Goal: Use online tool/utility: Utilize a website feature to perform a specific function

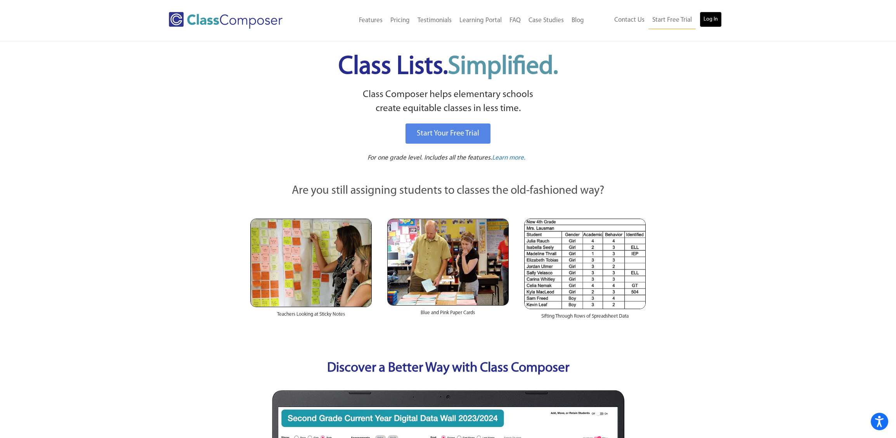
click at [705, 20] on link "Log In" at bounding box center [710, 20] width 22 height 16
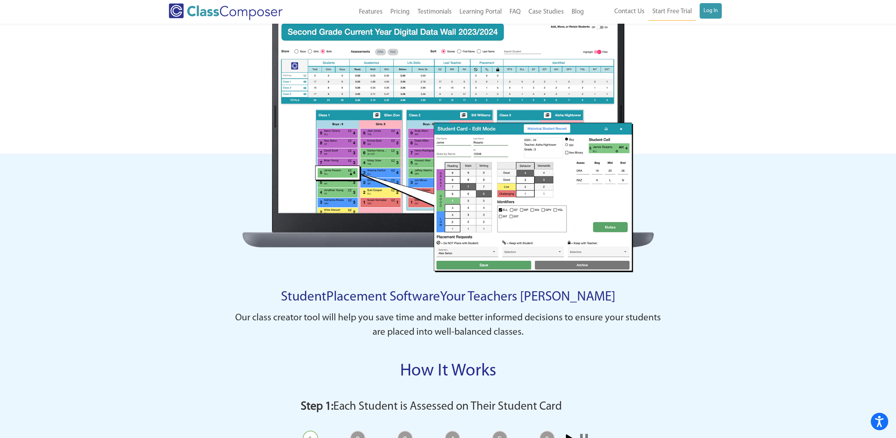
scroll to position [374, 0]
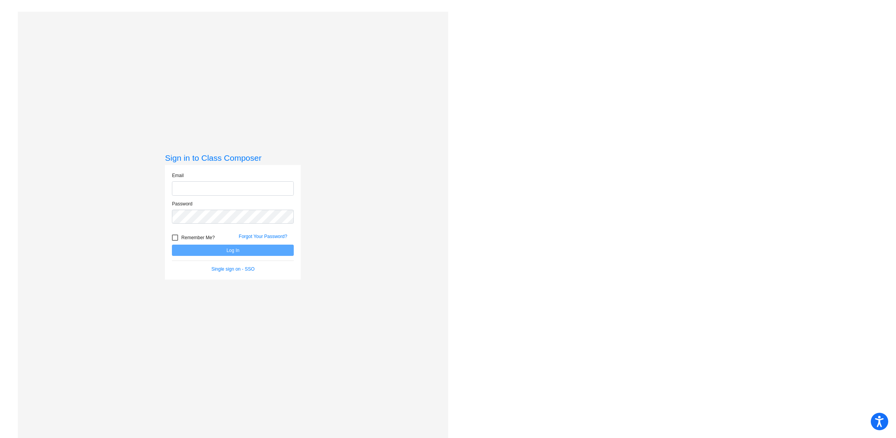
type input "[EMAIL_ADDRESS][DOMAIN_NAME]"
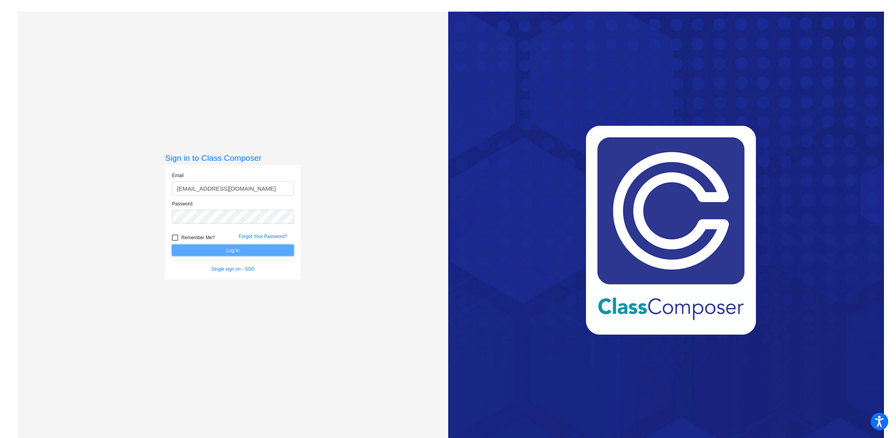
click at [238, 252] on button "Log In" at bounding box center [233, 249] width 122 height 11
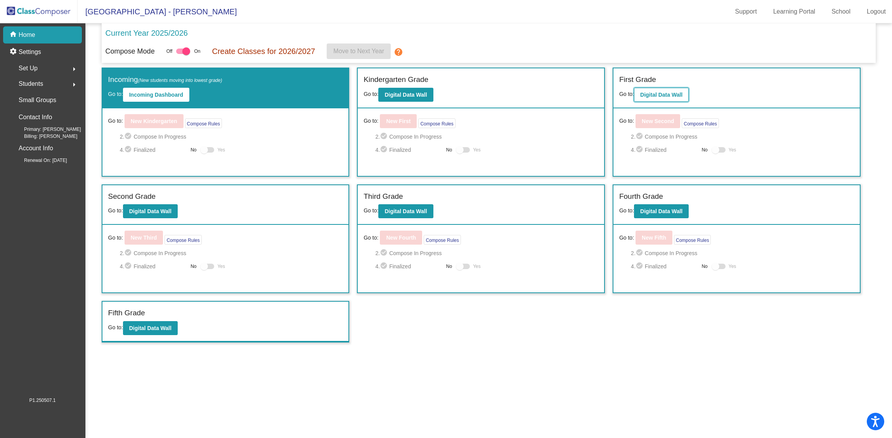
click at [663, 92] on b "Digital Data Wall" at bounding box center [661, 95] width 42 height 6
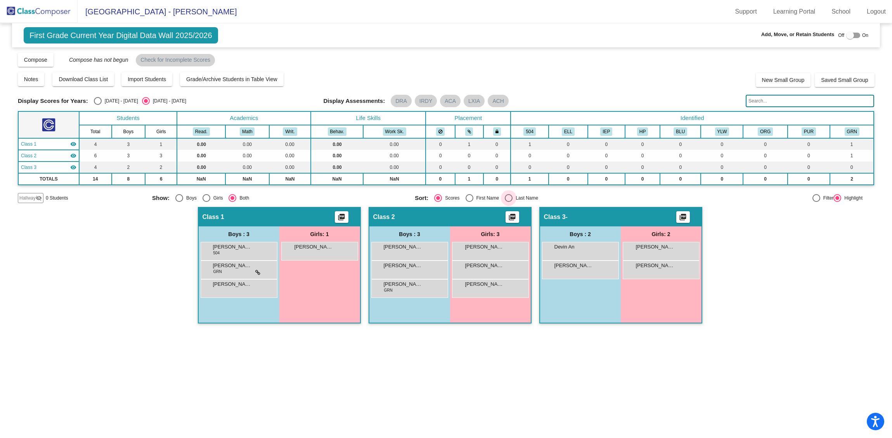
click at [505, 197] on div "Select an option" at bounding box center [509, 198] width 8 height 8
click at [508, 202] on input "Last Name" at bounding box center [508, 202] width 0 height 0
radio input "true"
